Goal: Information Seeking & Learning: Learn about a topic

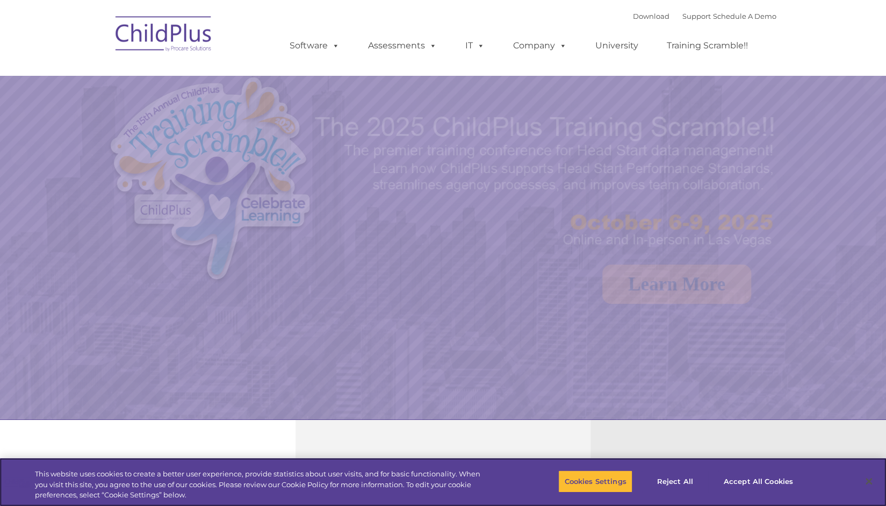
select select "MEDIUM"
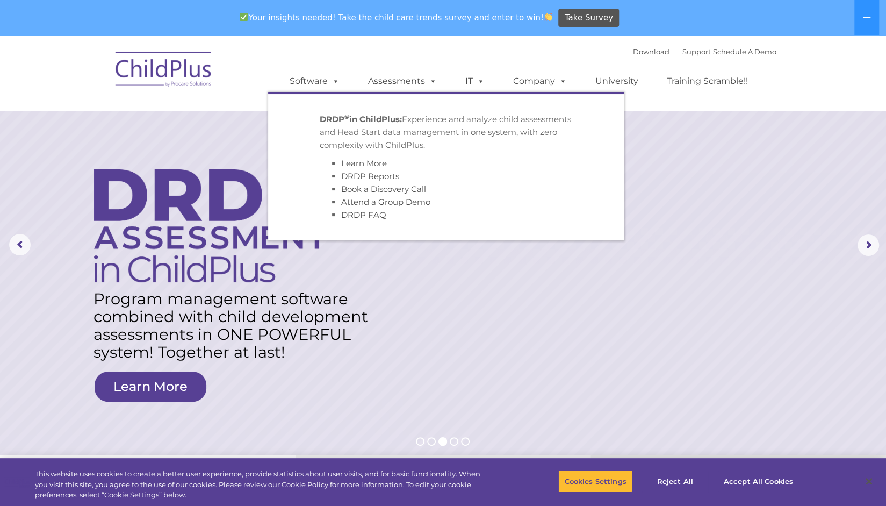
click at [356, 123] on strong "DRDP © in ChildPlus:" at bounding box center [361, 119] width 82 height 10
click at [397, 85] on link "Assessments" at bounding box center [402, 80] width 90 height 21
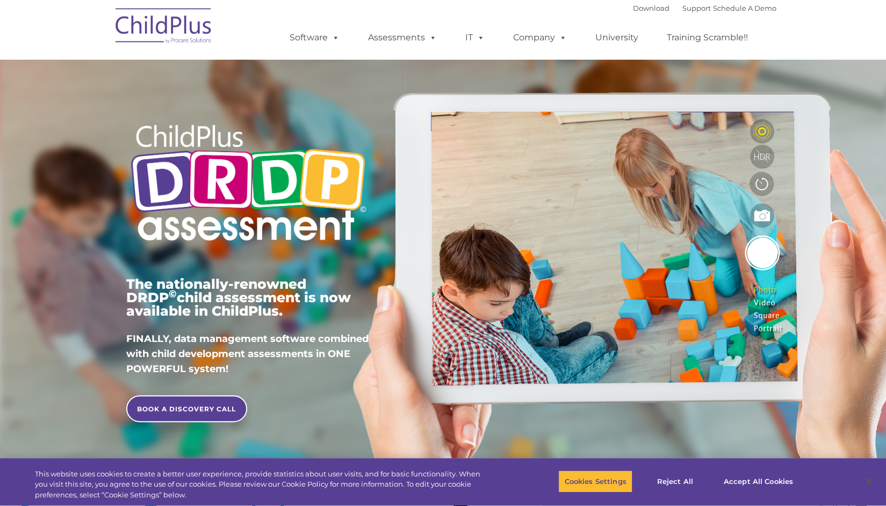
type input ""
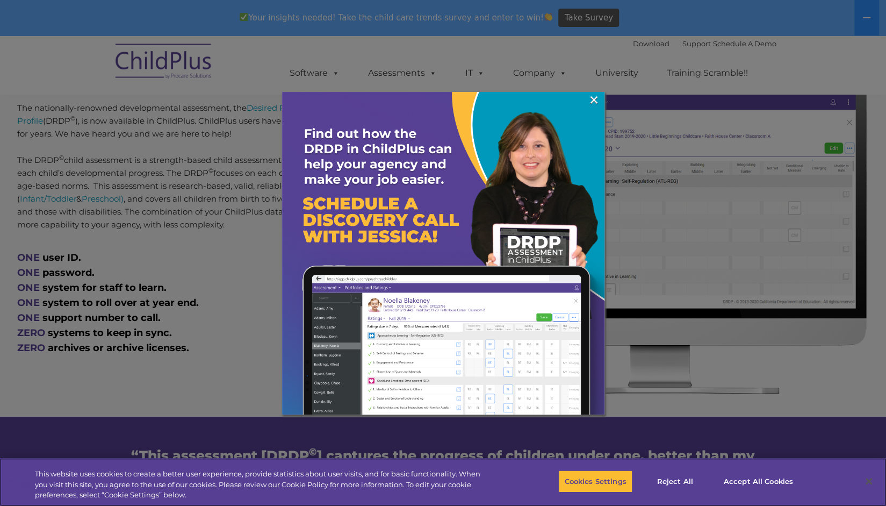
scroll to position [500, 0]
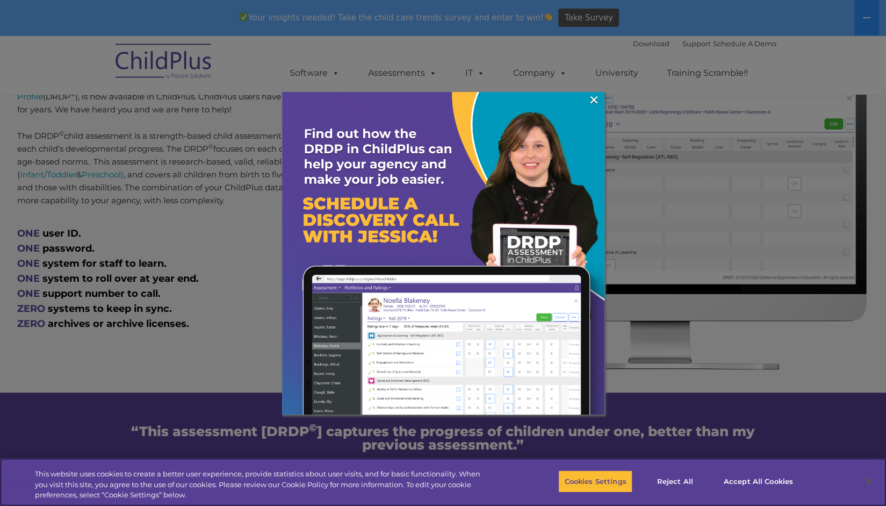
drag, startPoint x: 892, startPoint y: 40, endPoint x: 894, endPoint y: 92, distance: 52.2
click at [598, 98] on link "×" at bounding box center [594, 100] width 12 height 11
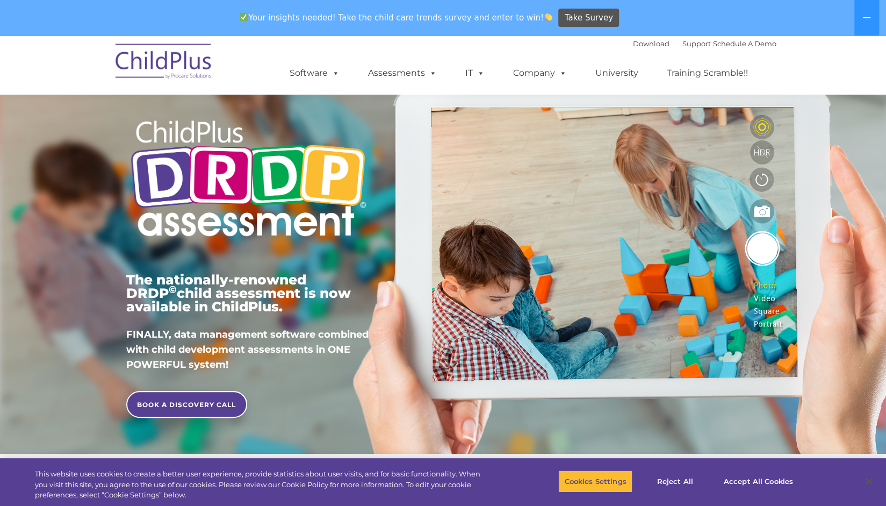
scroll to position [0, 0]
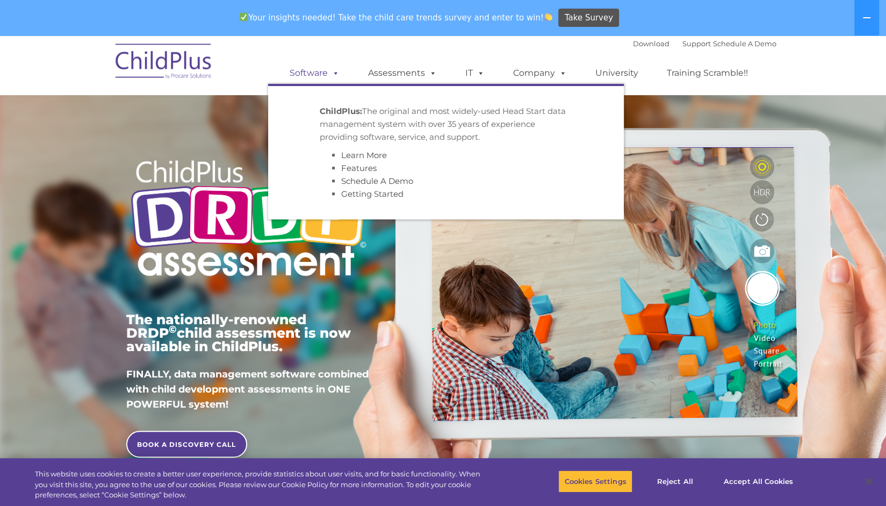
click at [332, 73] on span at bounding box center [334, 73] width 12 height 10
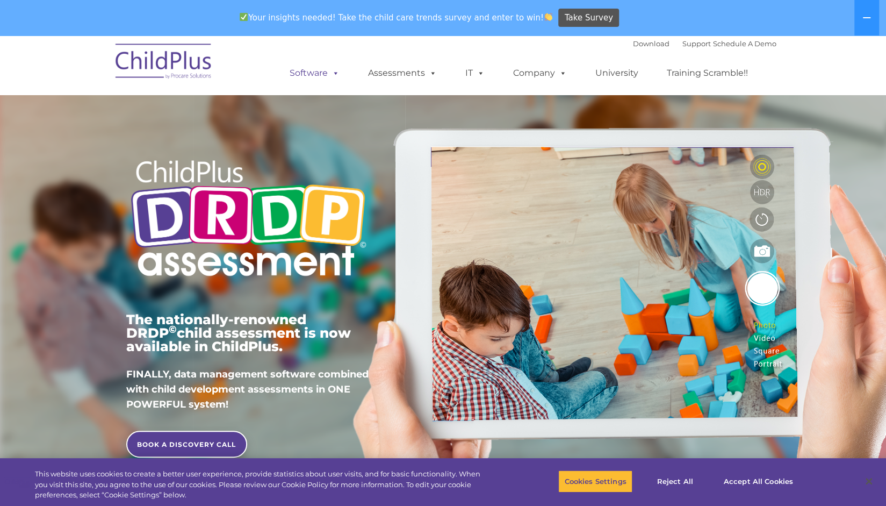
click at [312, 68] on link "Software" at bounding box center [314, 72] width 71 height 21
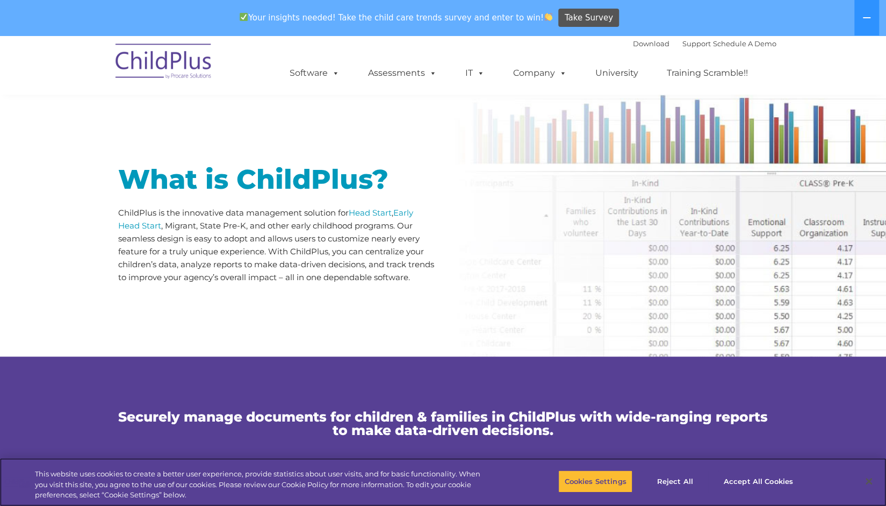
scroll to position [479, 0]
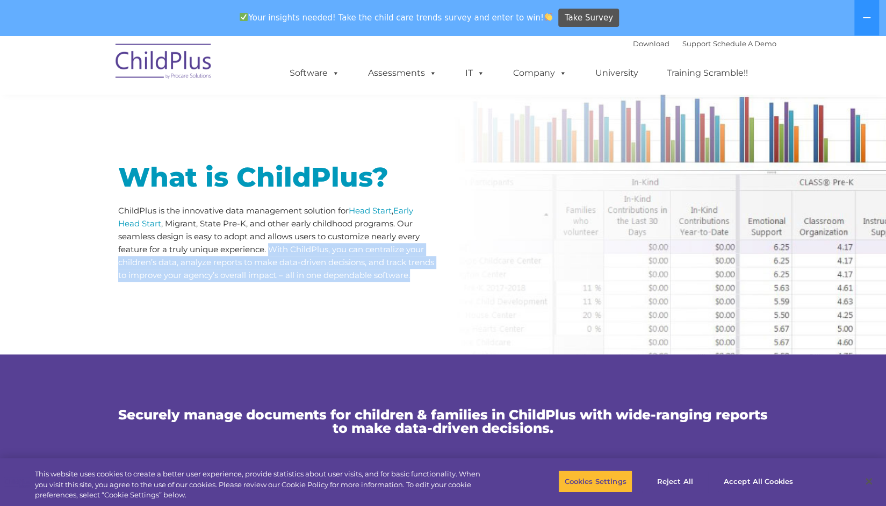
drag, startPoint x: 271, startPoint y: 251, endPoint x: 241, endPoint y: 288, distance: 47.8
click at [241, 282] on p "ChildPlus is the innovative data management solution for Head Start , Early Hea…" at bounding box center [276, 242] width 317 height 77
drag, startPoint x: 366, startPoint y: 251, endPoint x: 396, endPoint y: 289, distance: 48.6
click at [396, 282] on p "ChildPlus is the innovative data management solution for Head Start , Early Hea…" at bounding box center [276, 242] width 317 height 77
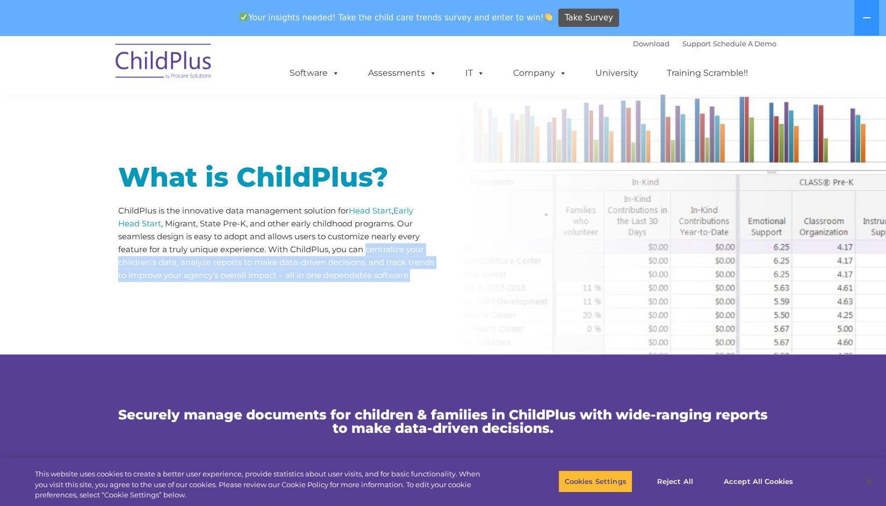
copy p "centralize your children’s data, analyze reports to make data-driven decisions,…"
click at [371, 213] on link "Head Start" at bounding box center [370, 210] width 43 height 10
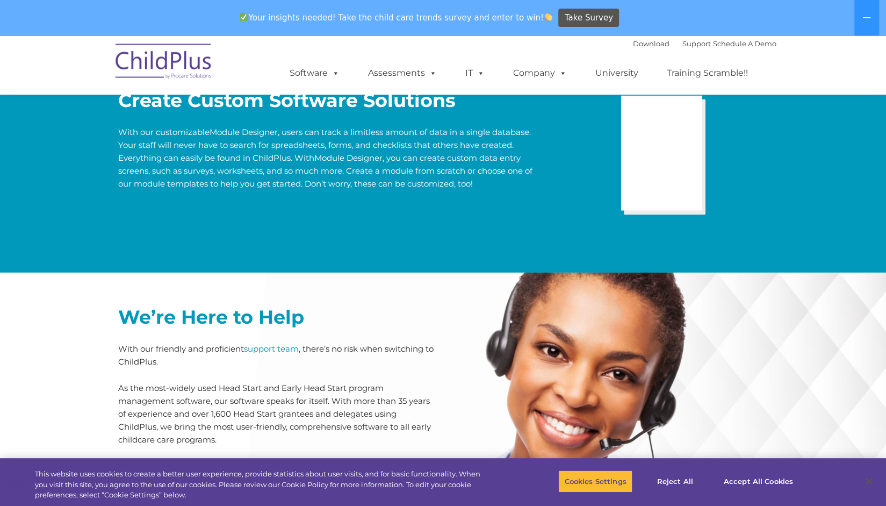
scroll to position [2198, 0]
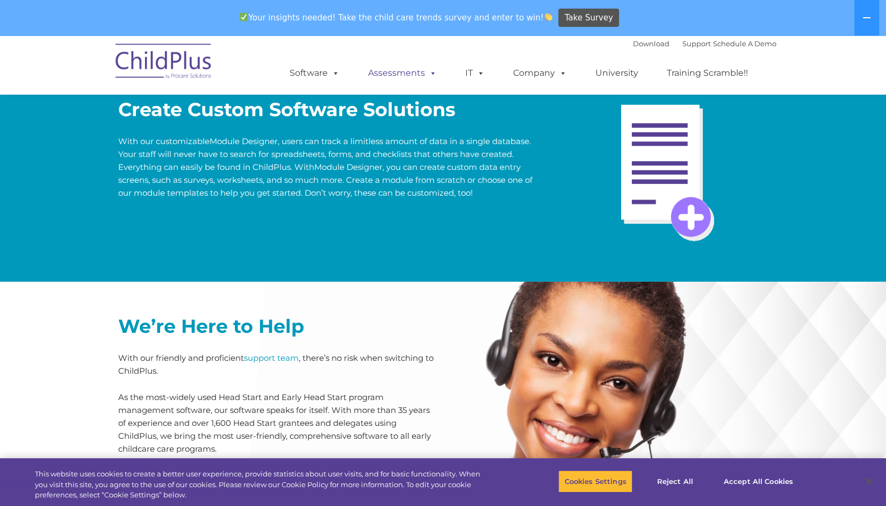
click at [398, 71] on link "Assessments" at bounding box center [402, 72] width 90 height 21
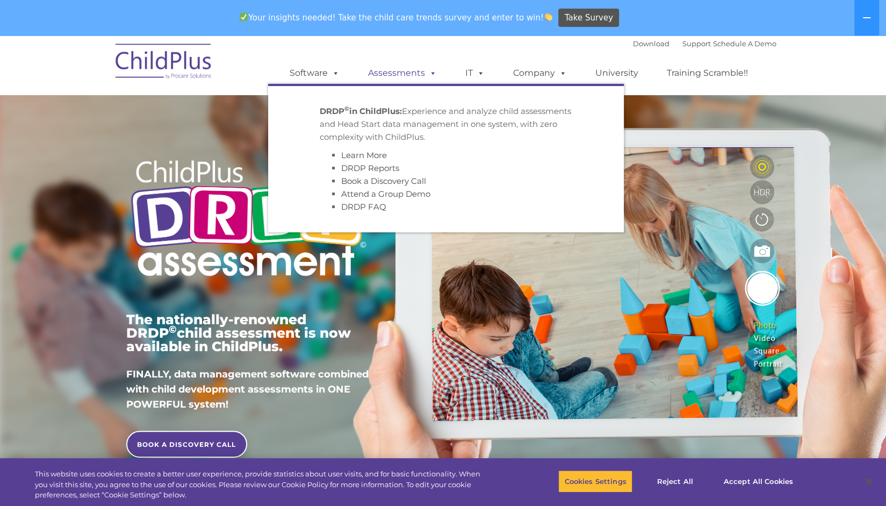
click at [407, 74] on link "Assessments" at bounding box center [402, 72] width 90 height 21
